Goal: Task Accomplishment & Management: Complete application form

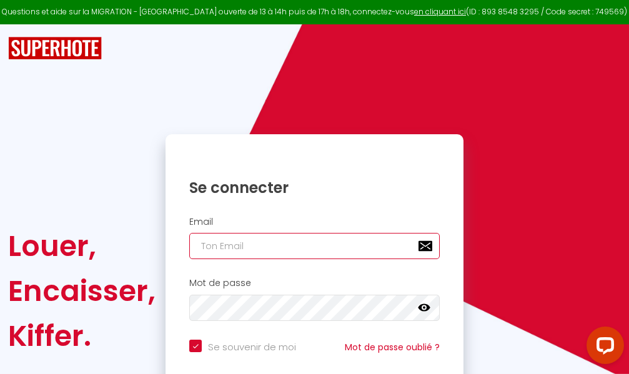
click at [291, 241] on input "email" at bounding box center [314, 246] width 251 height 26
type input "m"
checkbox input "true"
type input "ma"
checkbox input "true"
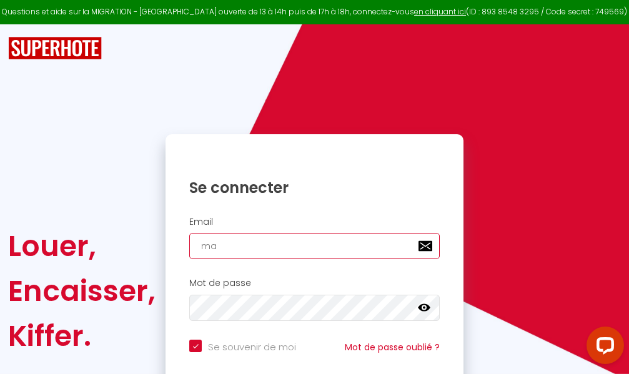
type input "mar"
checkbox input "true"
type input "marc"
checkbox input "true"
type input "marcd"
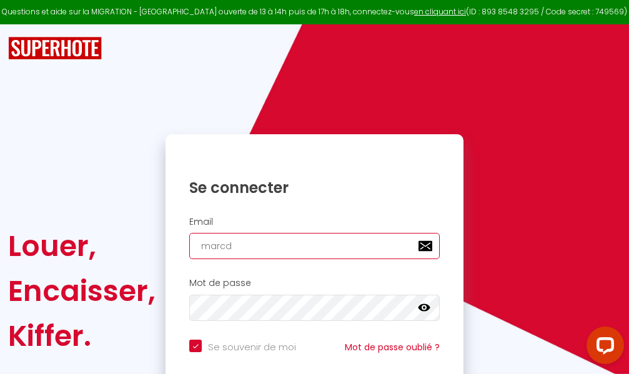
checkbox input "true"
type input "marcdp"
checkbox input "true"
type input "marcdpo"
checkbox input "true"
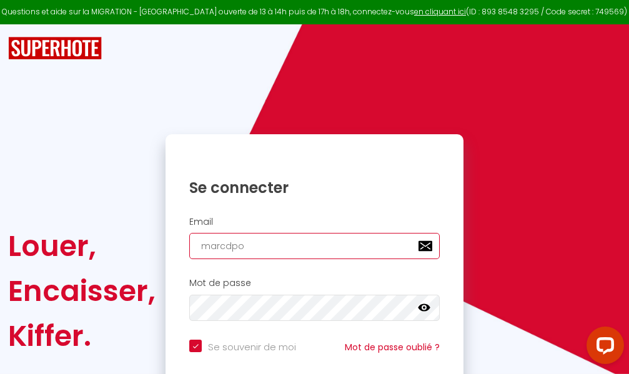
type input "marcdpoz"
checkbox input "true"
type input "marcdpoz."
checkbox input "true"
type input "marcdpoz.l"
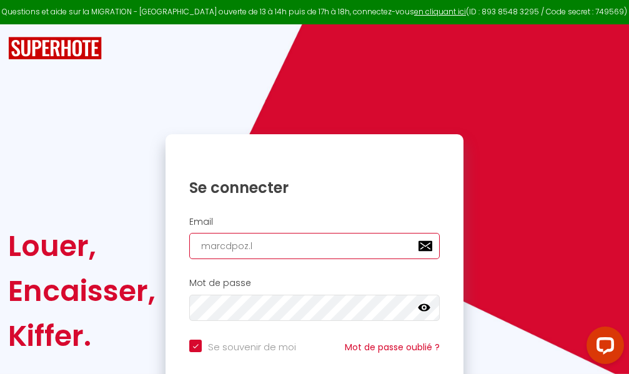
checkbox input "true"
type input "marcdpoz.lo"
checkbox input "true"
type input "marcdpoz.loc"
checkbox input "true"
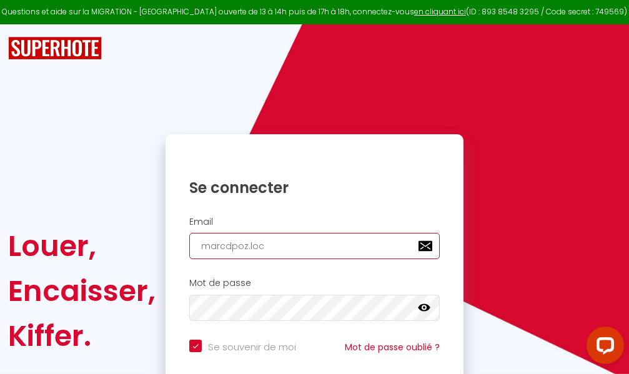
type input "marcdpoz.loca"
checkbox input "true"
type input "marcdpoz.locat"
checkbox input "true"
type input "marcdpoz.locati"
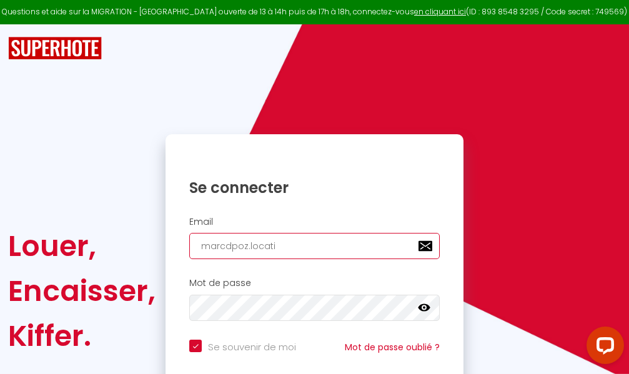
checkbox input "true"
type input "marcdpoz.locatio"
checkbox input "true"
type input "marcdpoz.location"
checkbox input "true"
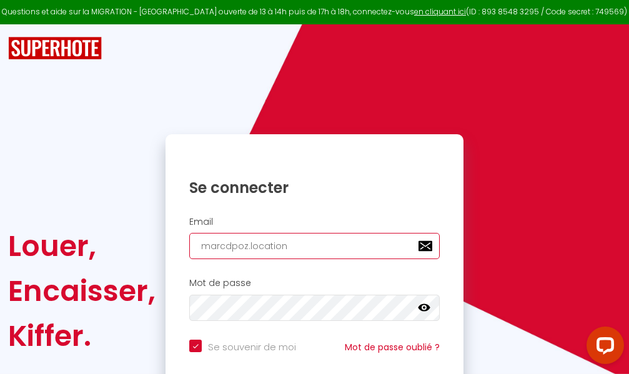
type input "marcdpoz.location@"
checkbox input "true"
type input "marcdpoz.location@g"
checkbox input "true"
type input "marcdpoz.location@gm"
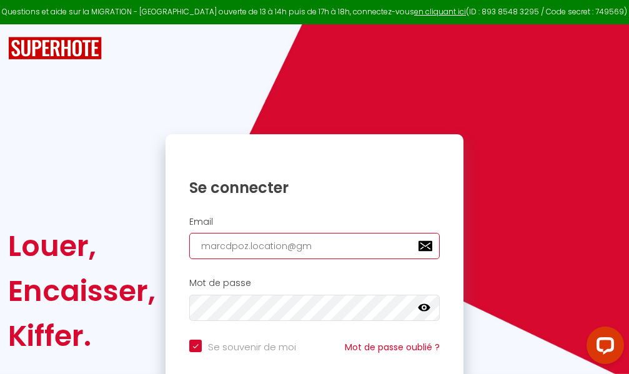
checkbox input "true"
type input "marcdpoz.location@gma"
checkbox input "true"
type input "marcdpoz.location@gmai"
checkbox input "true"
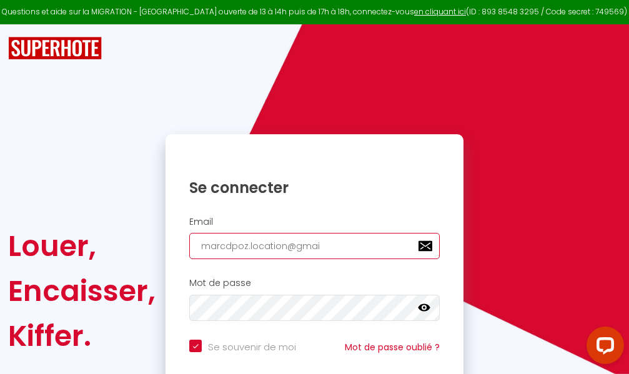
type input "[EMAIL_ADDRESS]"
checkbox input "true"
type input "[EMAIL_ADDRESS]."
checkbox input "true"
type input "marcdpoz.location@gmail.c"
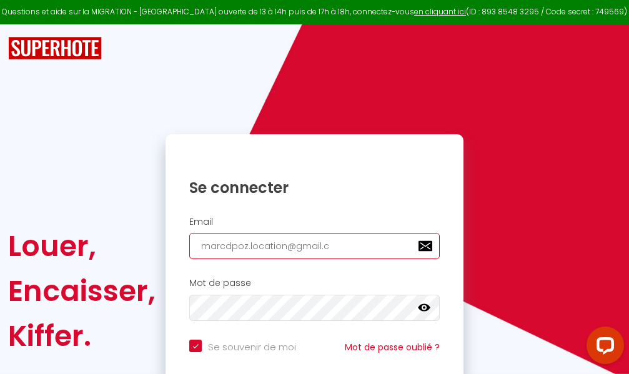
checkbox input "true"
type input "[EMAIL_ADDRESS][DOMAIN_NAME]"
checkbox input "true"
type input "[EMAIL_ADDRESS][DOMAIN_NAME]"
checkbox input "true"
